Goal: Information Seeking & Learning: Understand process/instructions

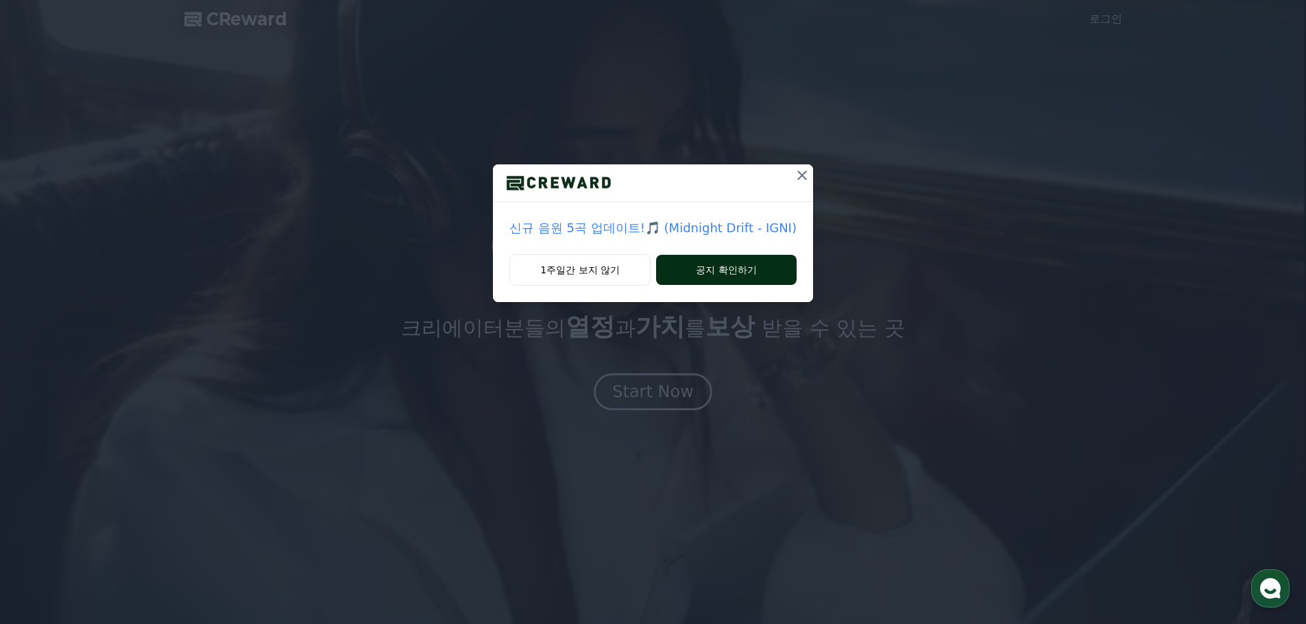
click at [710, 272] on button "공지 확인하기" at bounding box center [726, 270] width 140 height 30
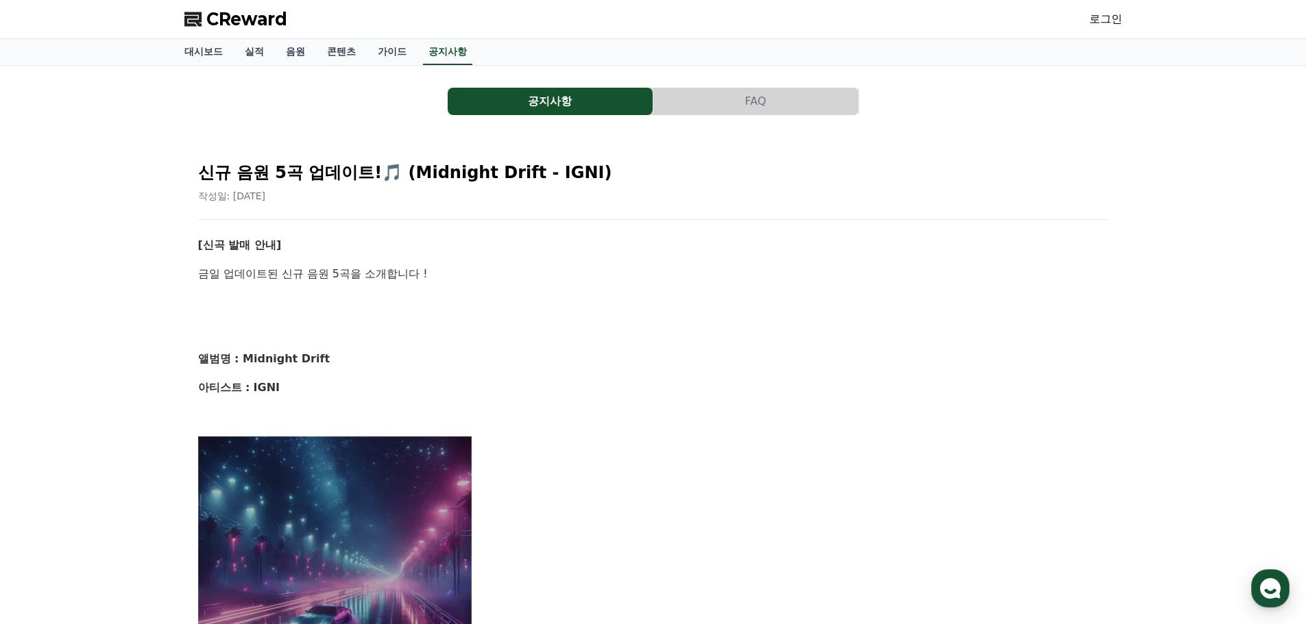
drag, startPoint x: 533, startPoint y: 368, endPoint x: 542, endPoint y: 162, distance: 205.8
click at [268, 14] on span "CReward" at bounding box center [246, 19] width 81 height 22
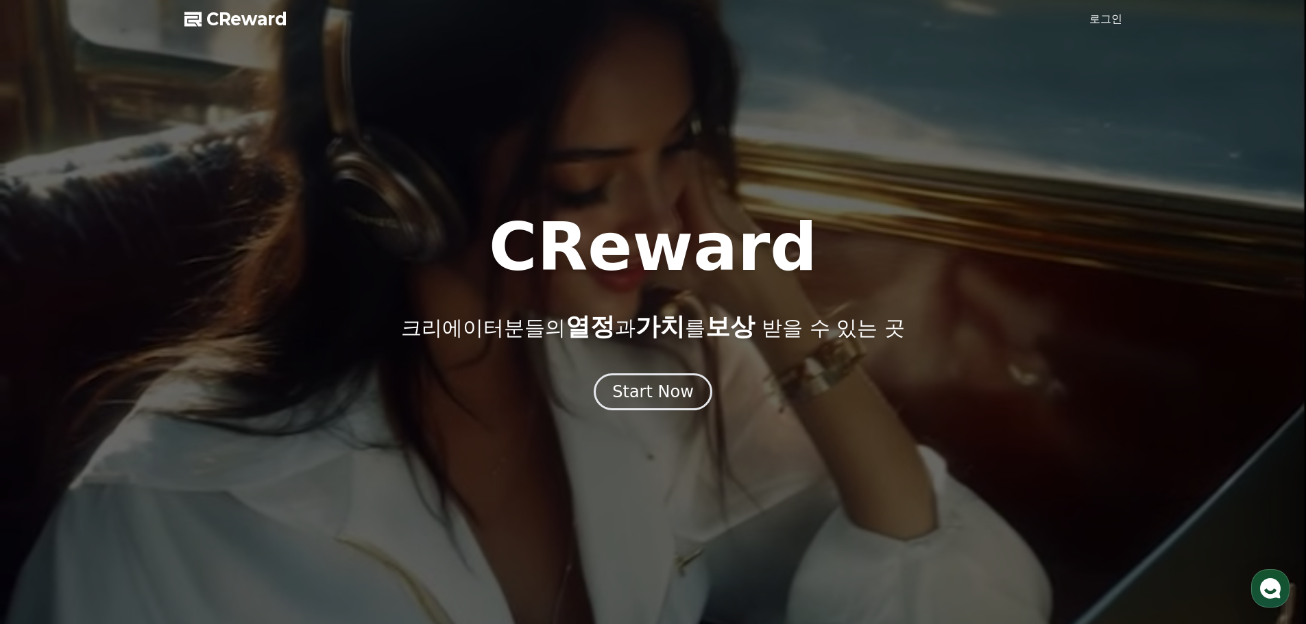
click at [1095, 25] on link "로그인" at bounding box center [1105, 19] width 33 height 16
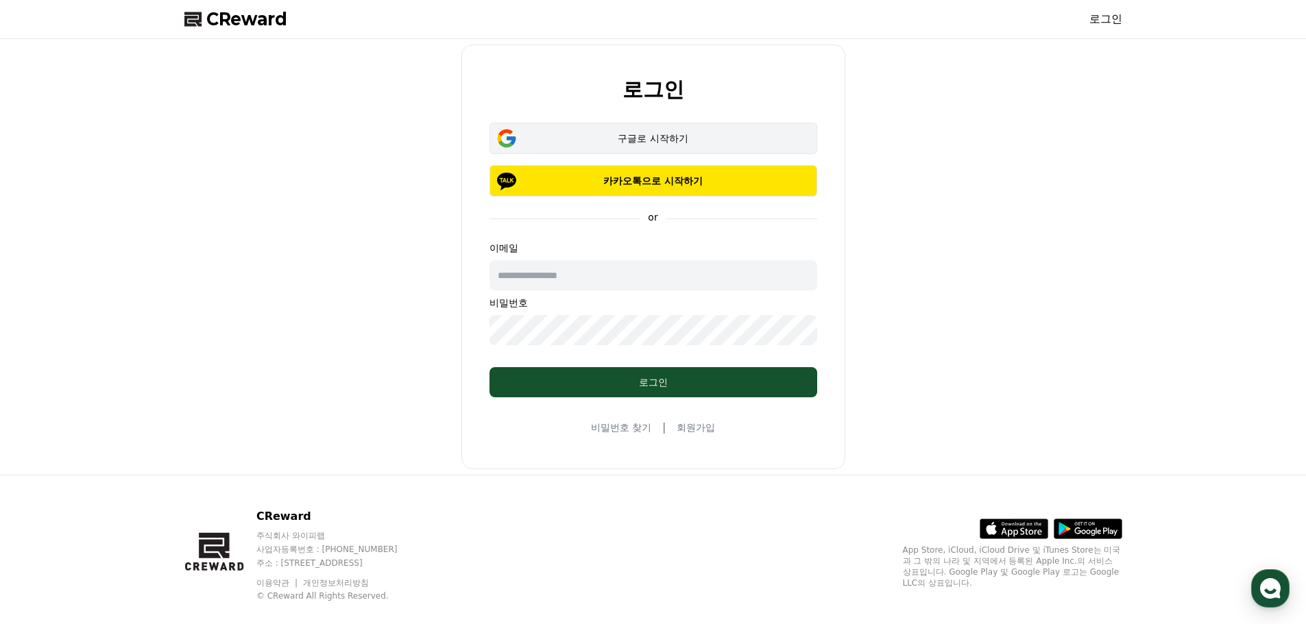
drag, startPoint x: 697, startPoint y: 177, endPoint x: 757, endPoint y: 125, distance: 78.7
click at [894, 121] on div "로그인 구글로 시작하기 카카오톡으로 시작하기 or 이메일 비밀번호 로그인 비밀번호 찾기 | 회원가입" at bounding box center [653, 257] width 949 height 425
click at [755, 125] on button "구글로 시작하기" at bounding box center [653, 139] width 328 height 32
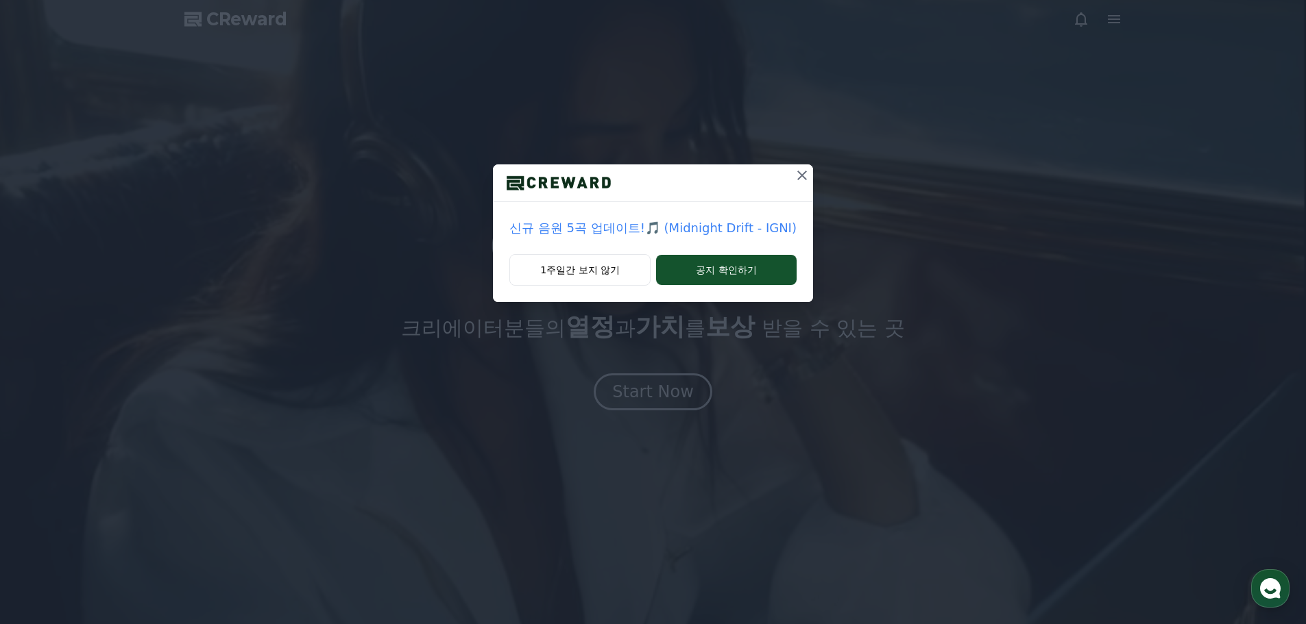
click at [802, 175] on icon at bounding box center [802, 175] width 16 height 16
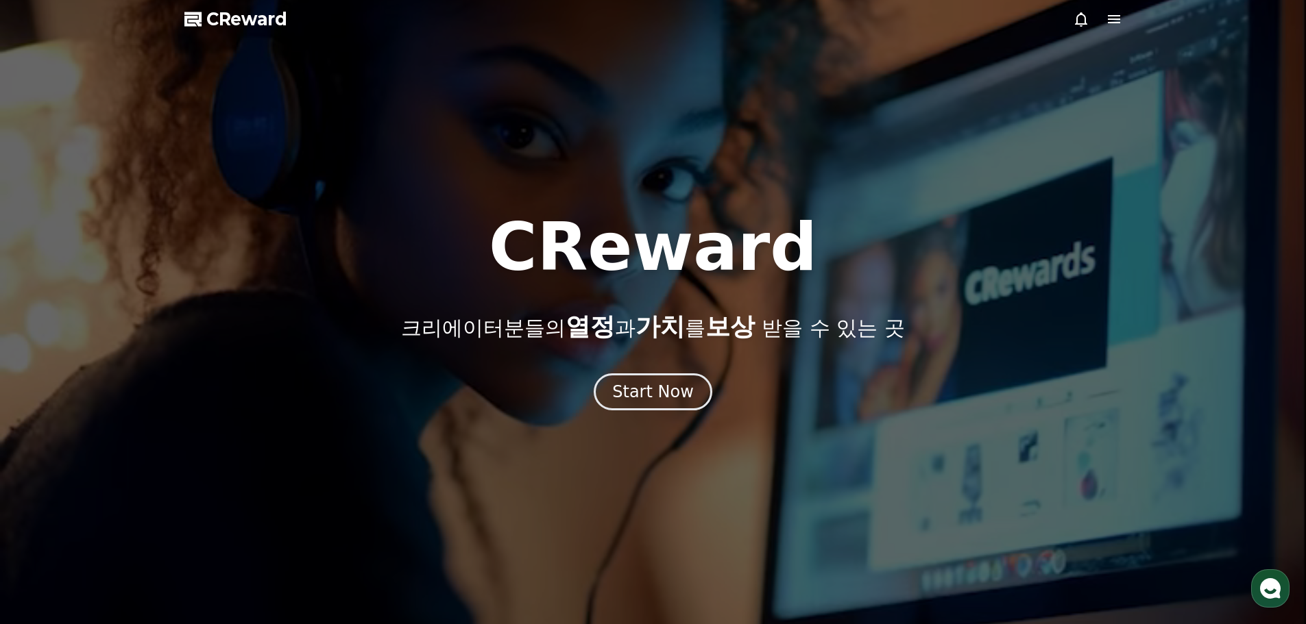
click at [273, 19] on span "CReward" at bounding box center [246, 19] width 81 height 22
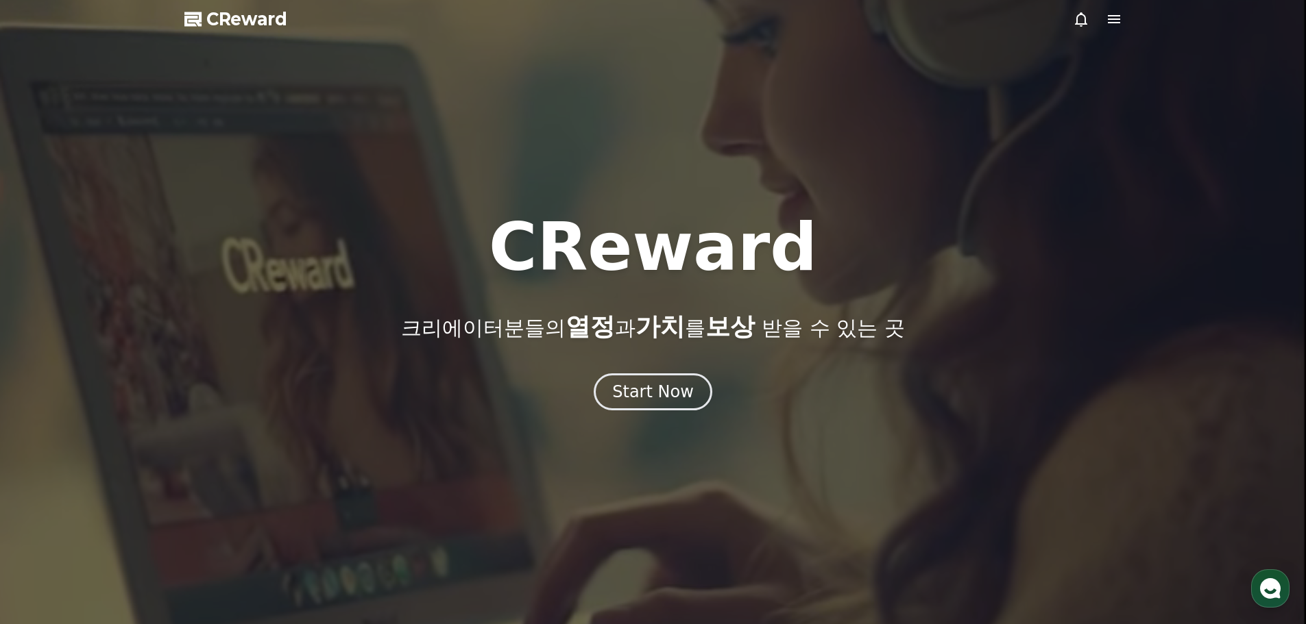
click at [653, 425] on div at bounding box center [653, 312] width 1306 height 624
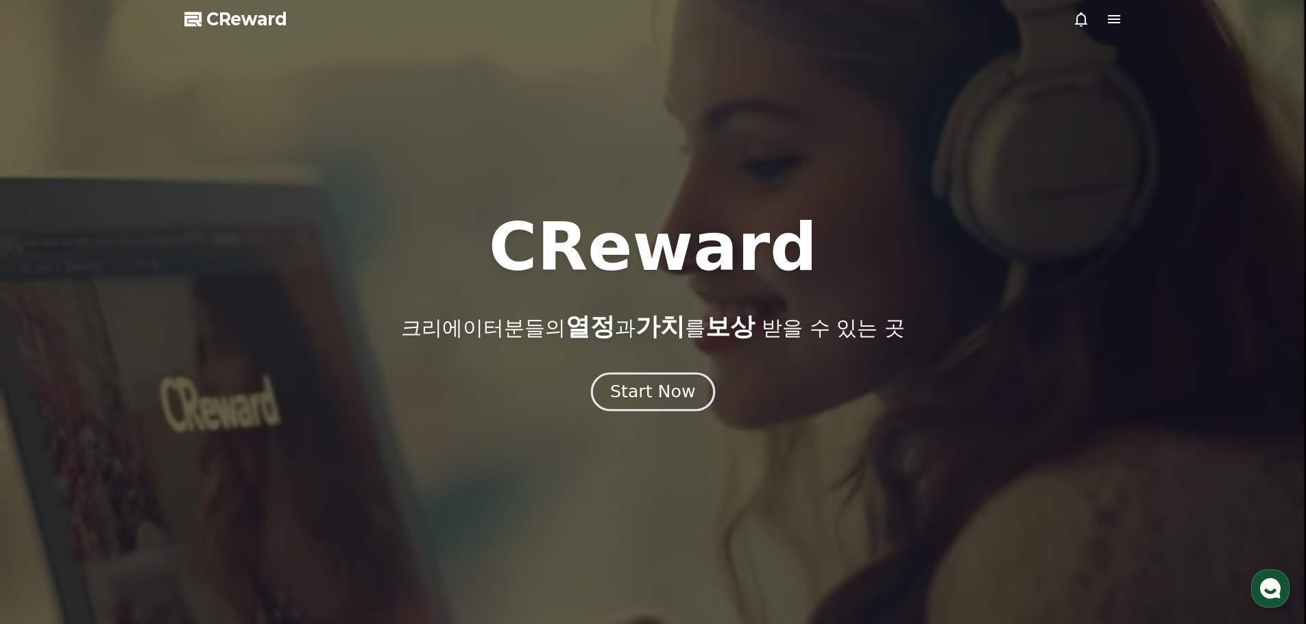
click at [665, 397] on div "Start Now" at bounding box center [652, 391] width 85 height 23
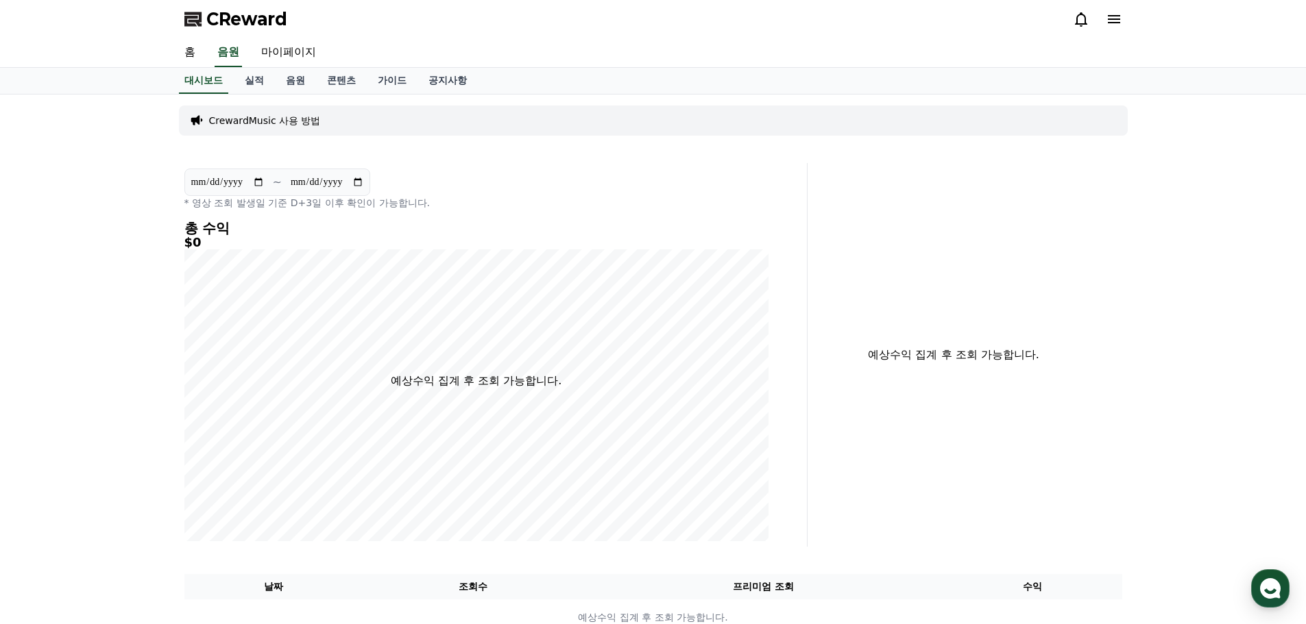
click at [294, 117] on p "CrewardMusic 사용 방법" at bounding box center [265, 121] width 112 height 14
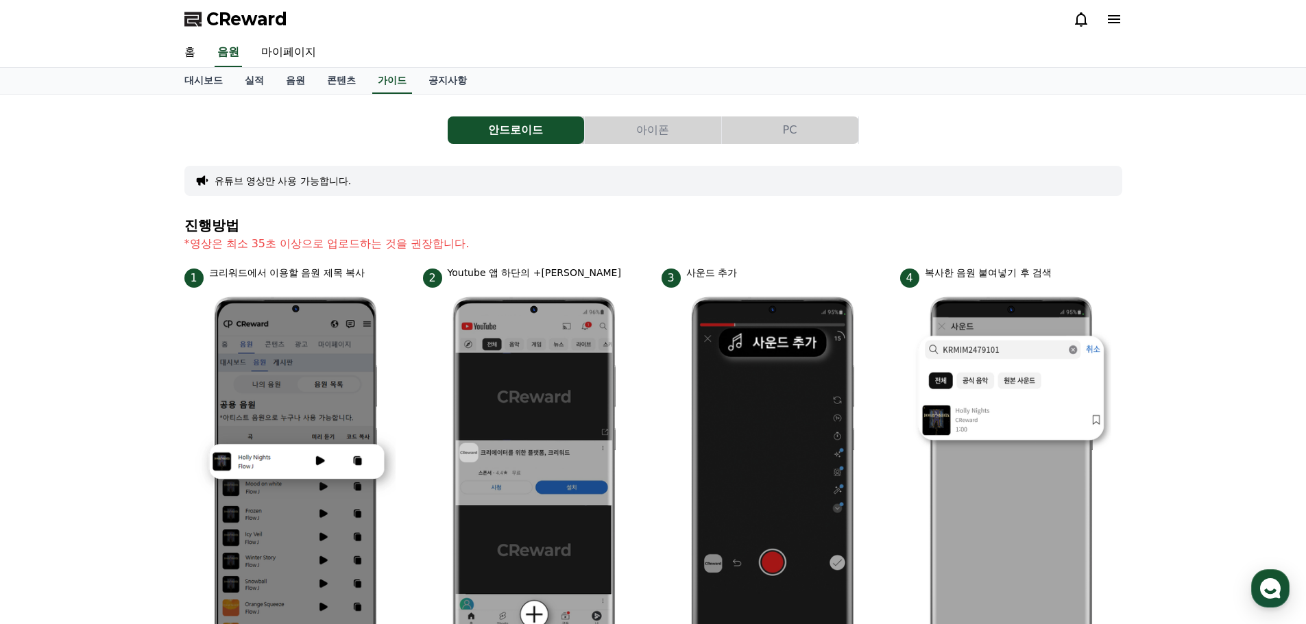
click at [493, 81] on div "대시보드 실적 음원 콘텐츠 가이드 공지사항" at bounding box center [653, 81] width 960 height 26
click at [417, 90] on link "공지사항" at bounding box center [447, 81] width 60 height 26
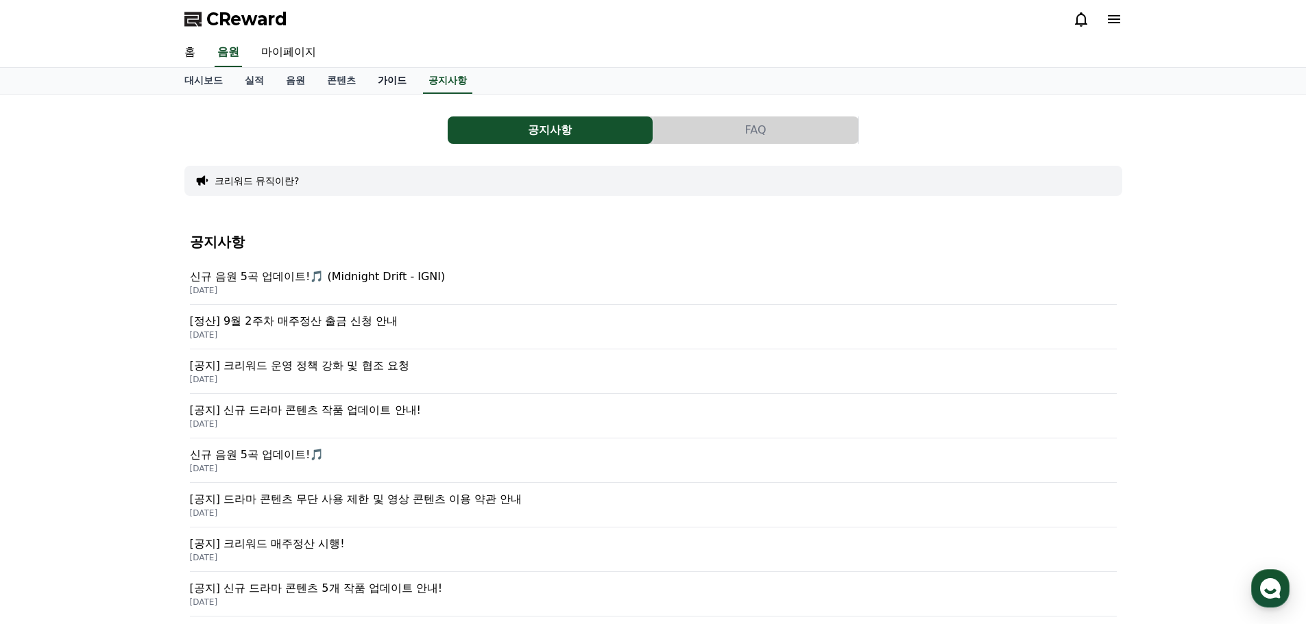
click at [396, 86] on link "가이드" at bounding box center [392, 81] width 51 height 26
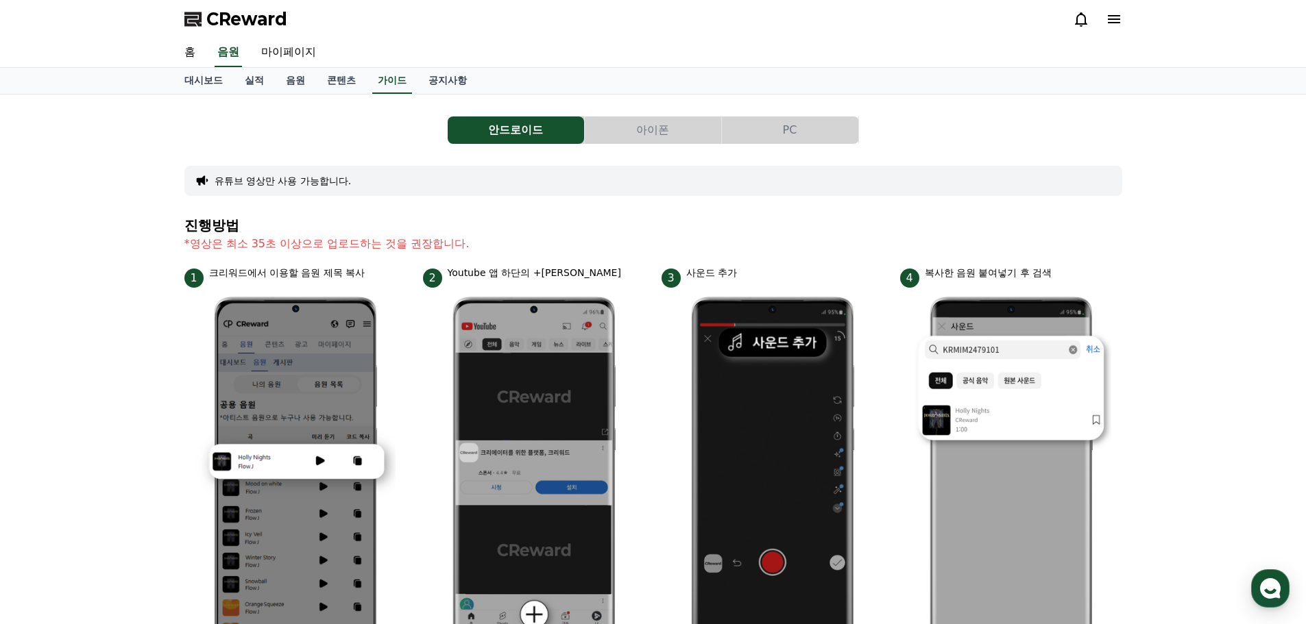
click at [644, 140] on button "아이폰" at bounding box center [653, 130] width 136 height 27
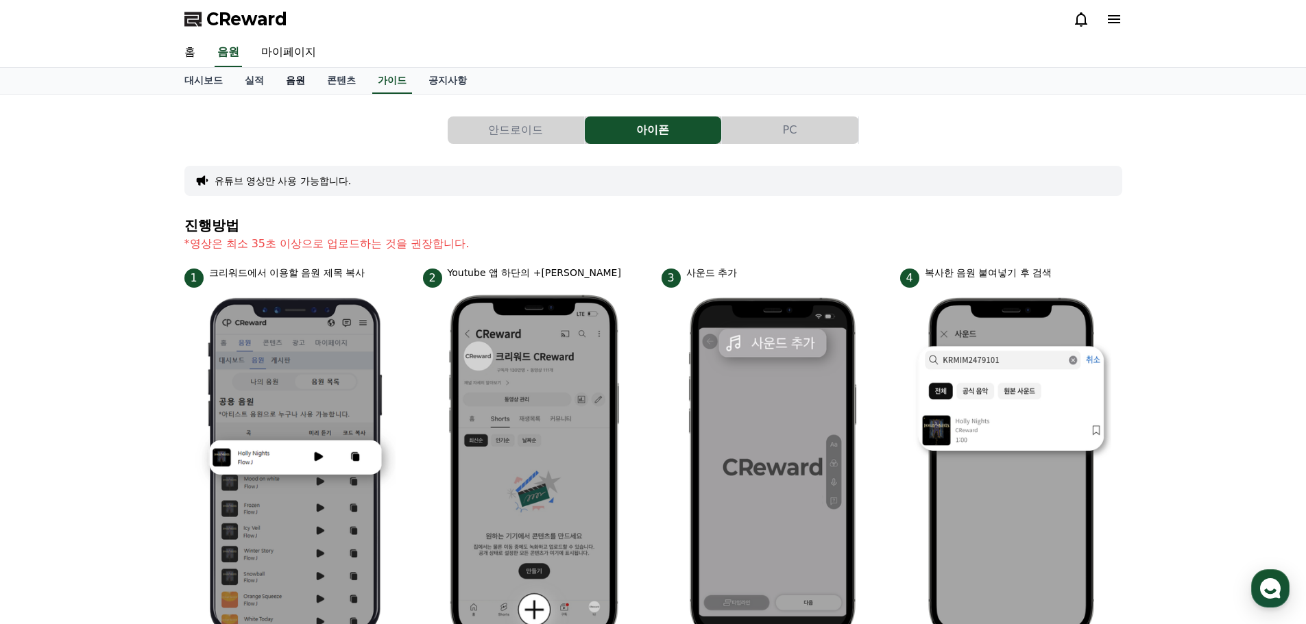
click at [306, 77] on link "음원" at bounding box center [295, 81] width 41 height 26
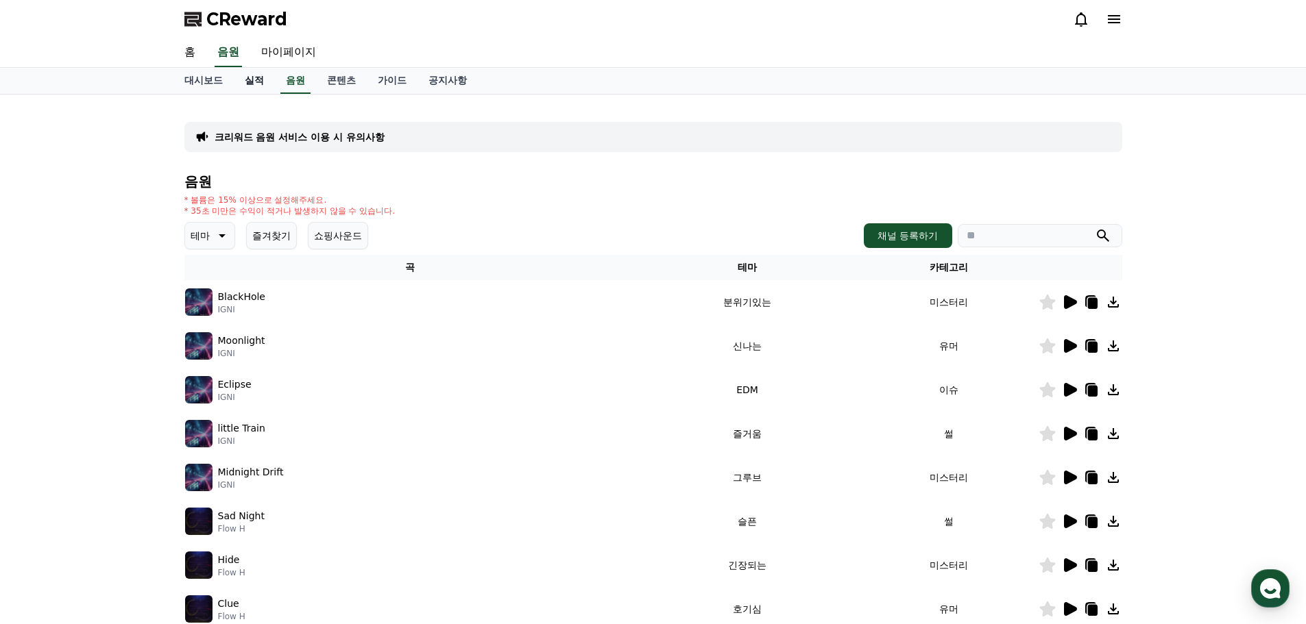
click at [260, 85] on link "실적" at bounding box center [254, 81] width 41 height 26
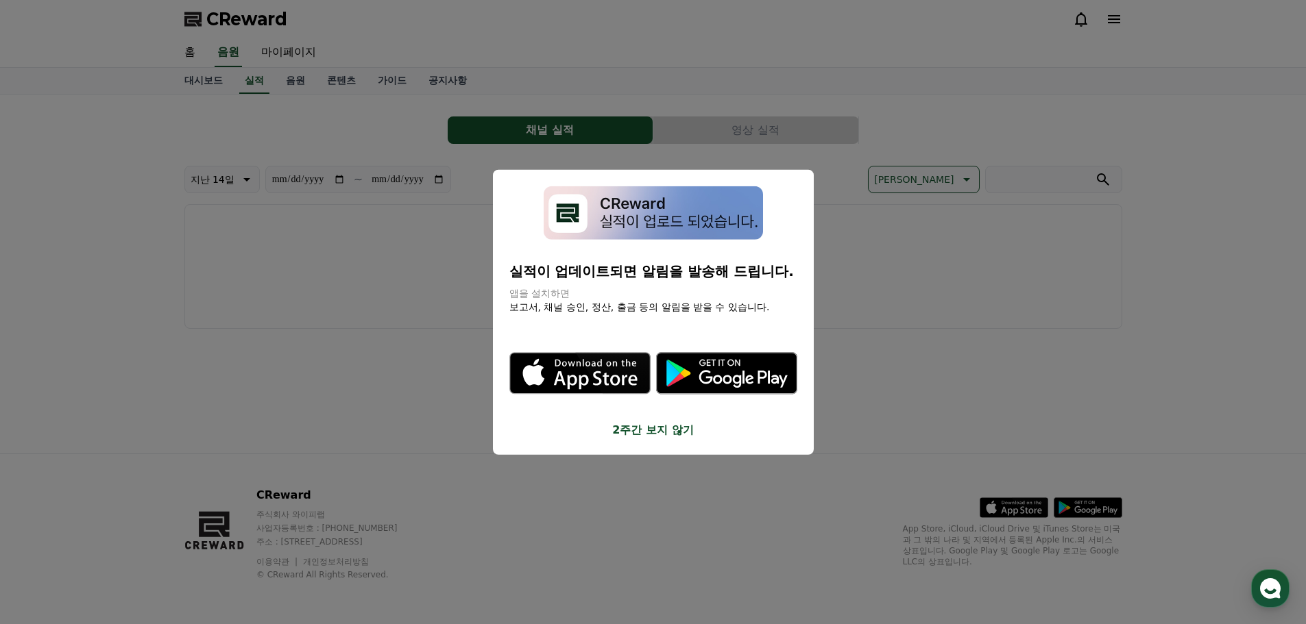
click at [565, 374] on icon "modal" at bounding box center [579, 374] width 139 height 40
